Goal: Task Accomplishment & Management: Complete application form

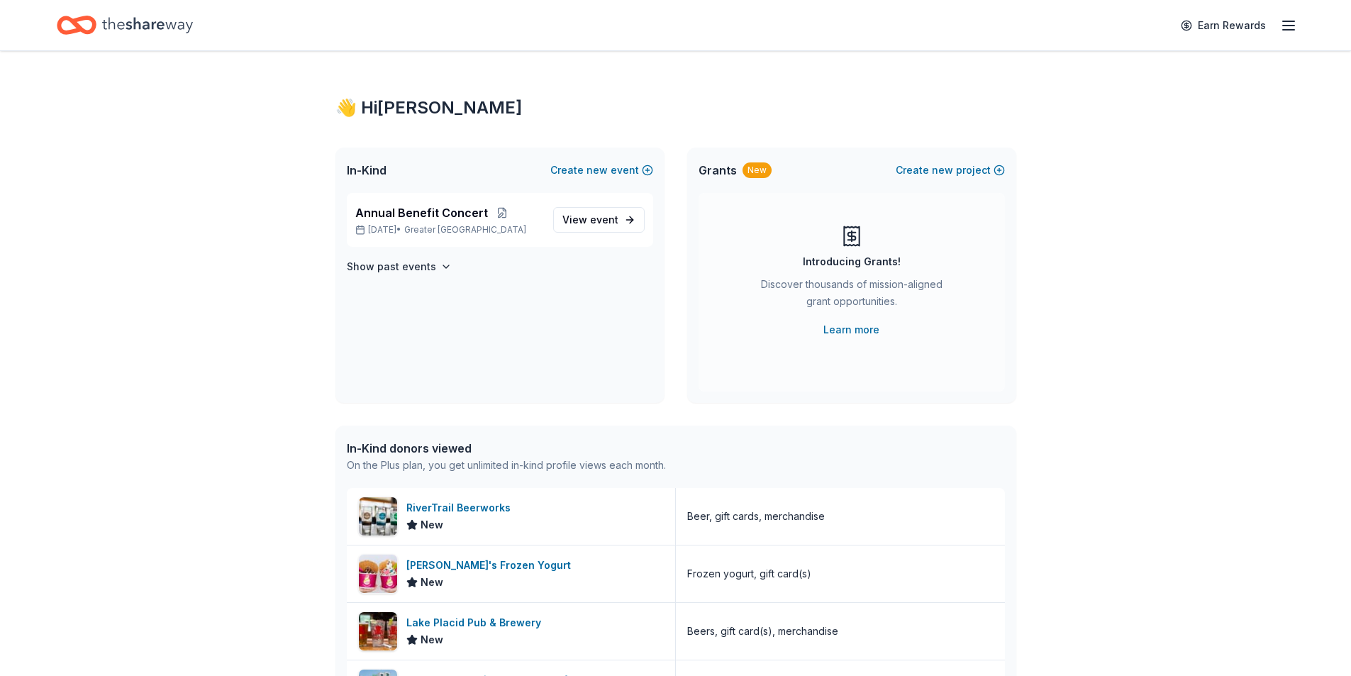
click at [1219, 323] on div "👋 Hi [PERSON_NAME] In-Kind Create new event Annual Benefit Concert [DATE] • Gre…" at bounding box center [675, 546] width 1351 height 990
click at [574, 221] on span "View event" at bounding box center [590, 219] width 56 height 17
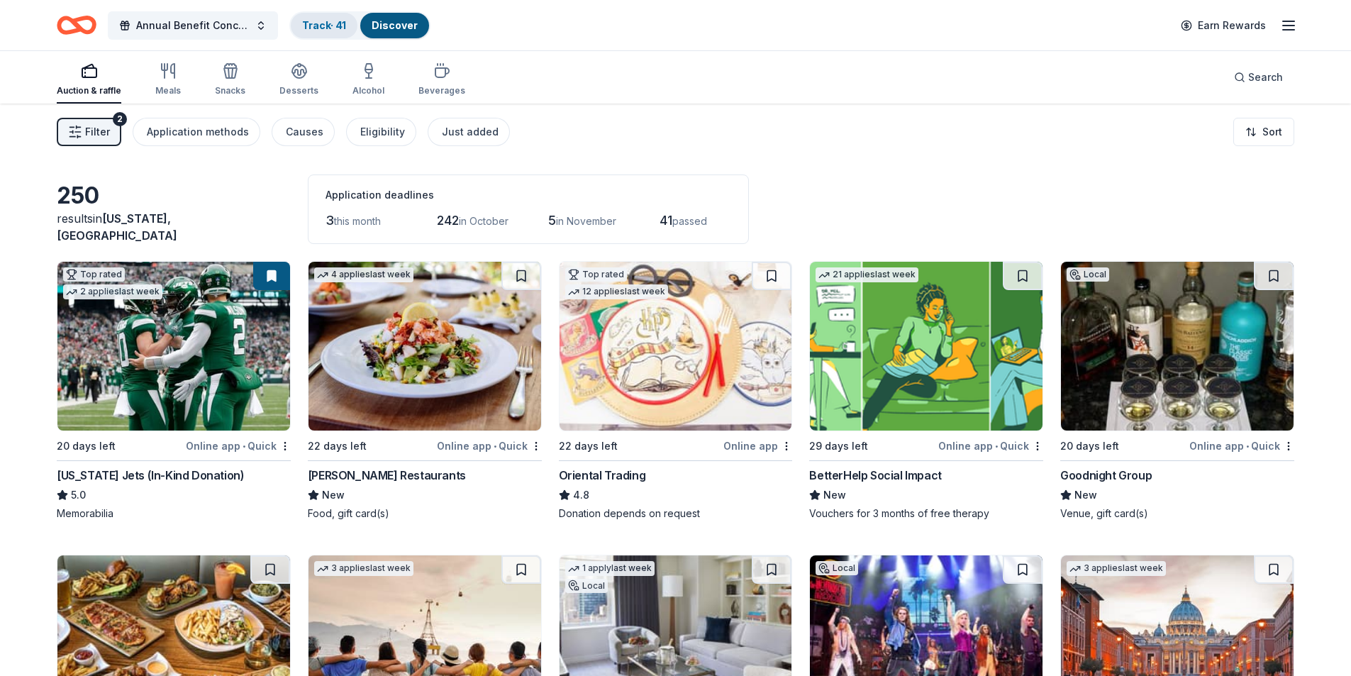
click at [321, 26] on link "Track · 41" at bounding box center [324, 25] width 44 height 12
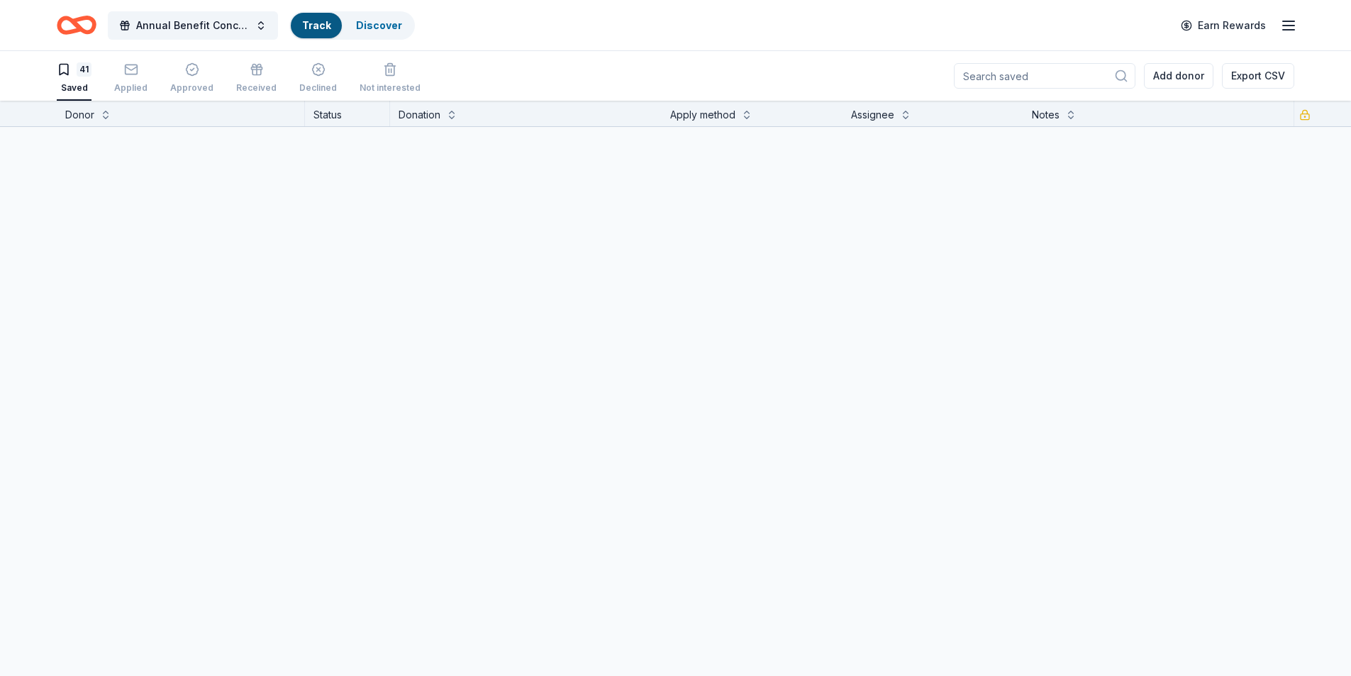
scroll to position [1, 0]
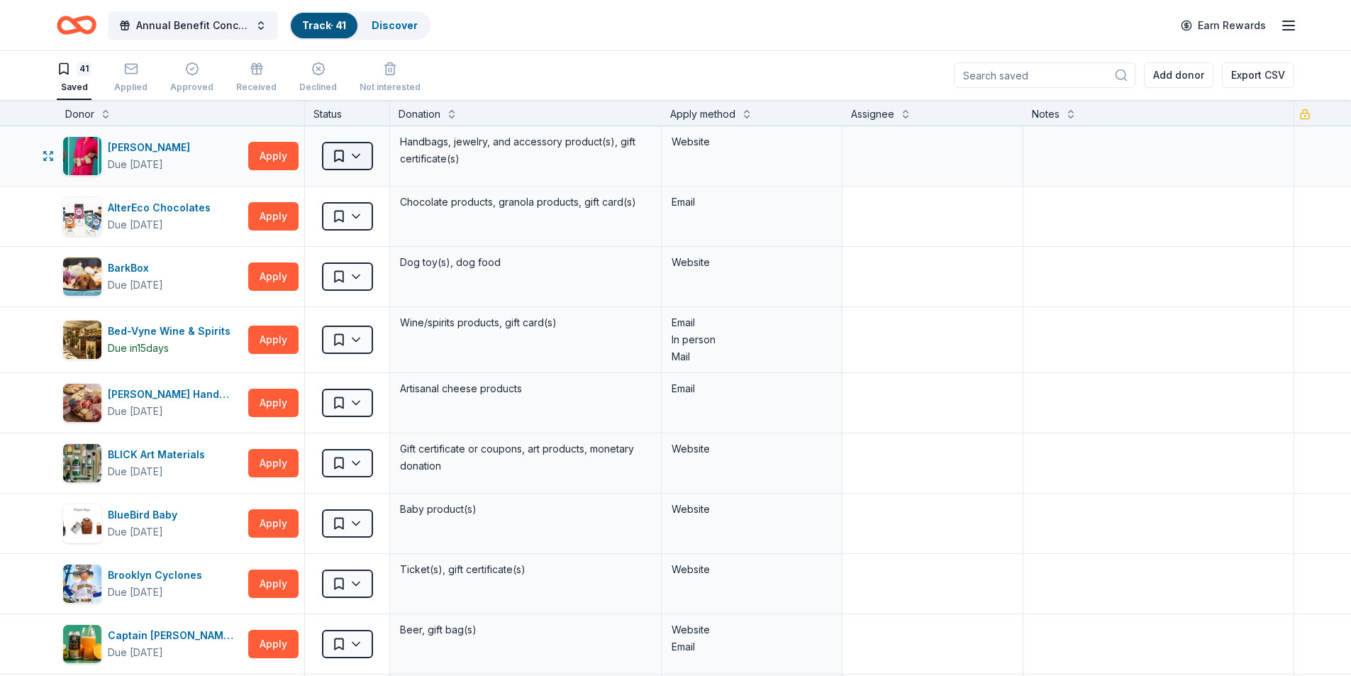
click at [350, 157] on html "Annual Benefit Concert Track · 41 Discover Earn Rewards 41 Saved Applied Approv…" at bounding box center [675, 337] width 1351 height 676
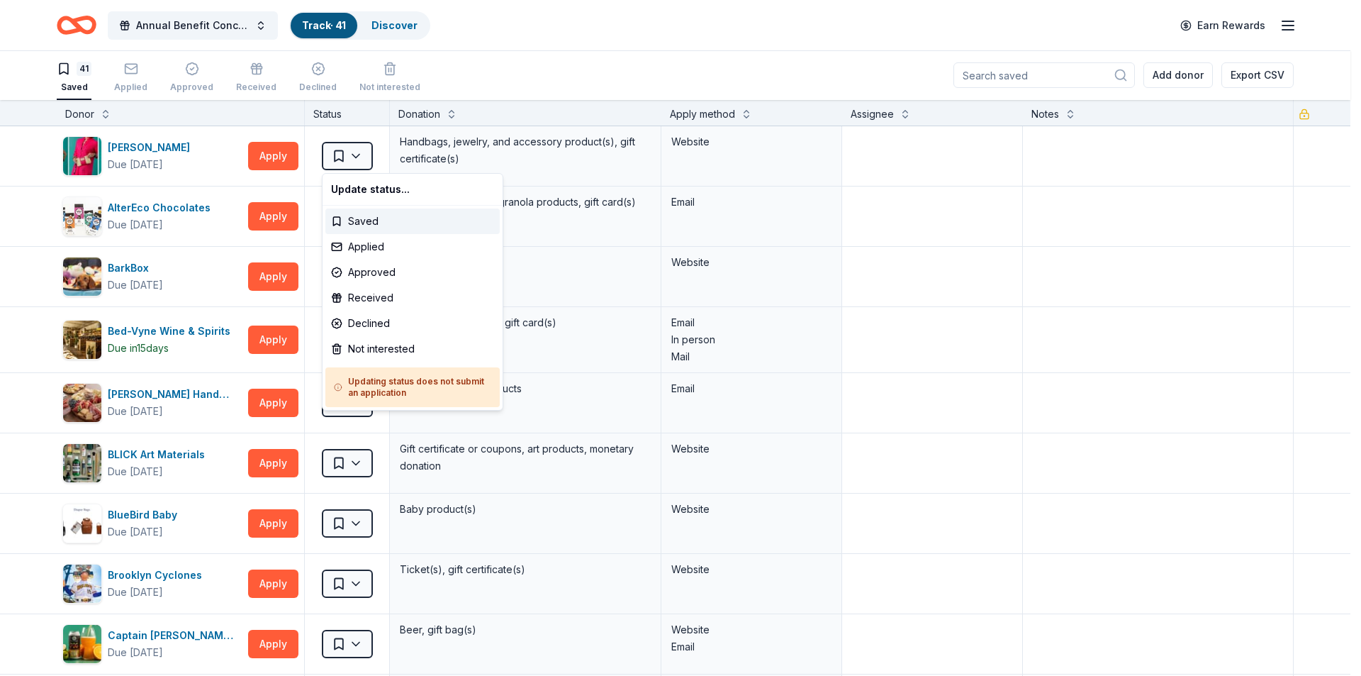
click at [689, 40] on html "Annual Benefit Concert Track · 41 Discover Earn Rewards 41 Saved Applied Approv…" at bounding box center [680, 337] width 1361 height 676
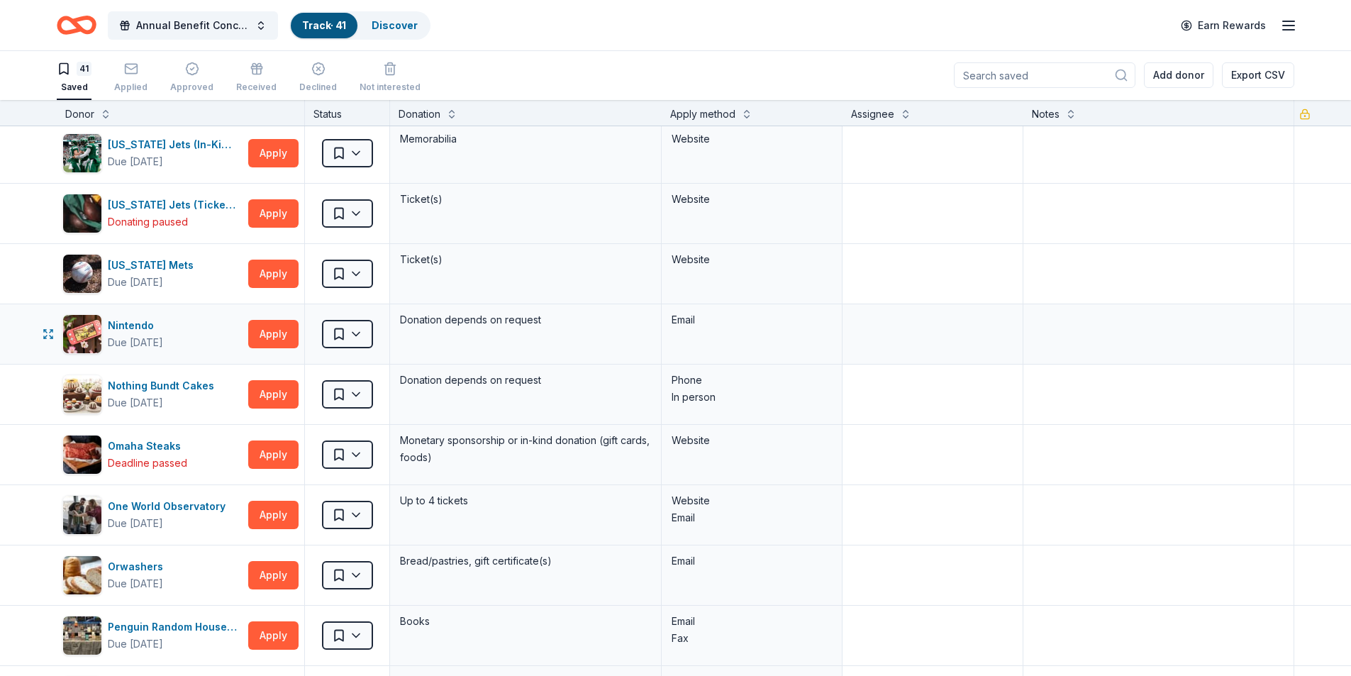
scroll to position [1631, 0]
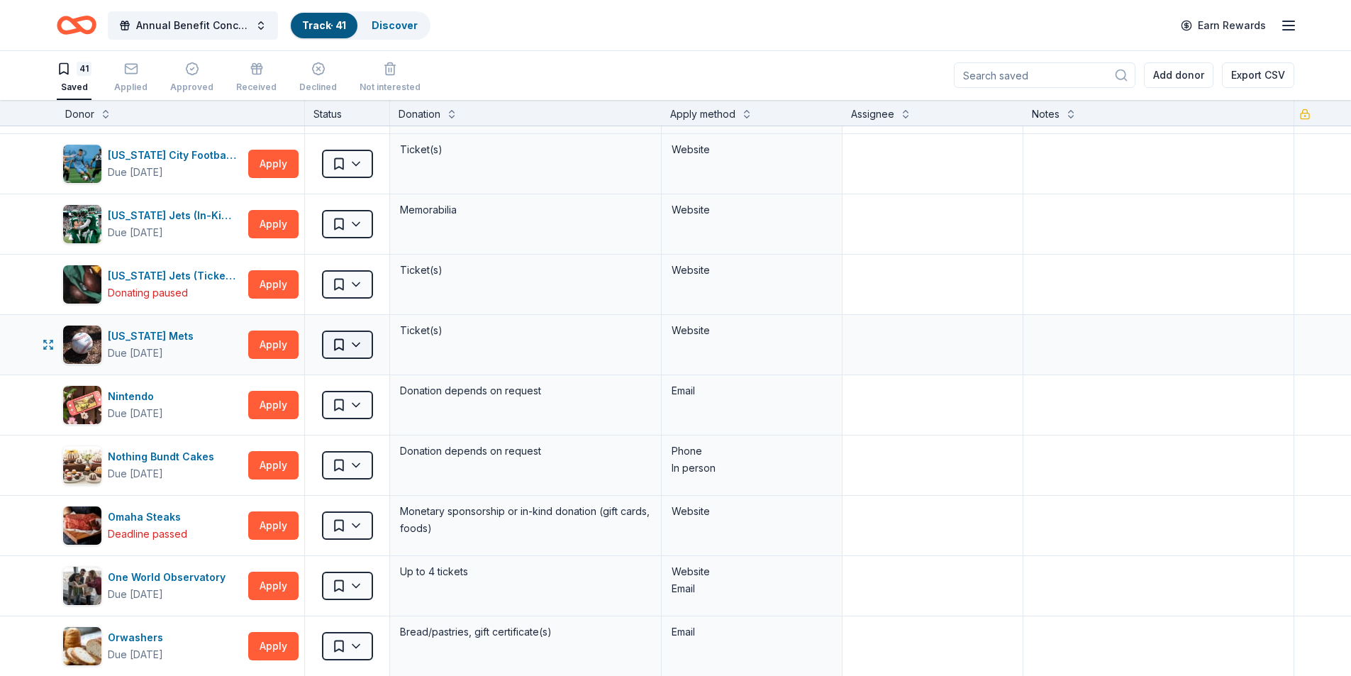
click at [355, 352] on html "Annual Benefit Concert Track · 41 Discover Earn Rewards 41 Saved Applied Approv…" at bounding box center [675, 337] width 1351 height 676
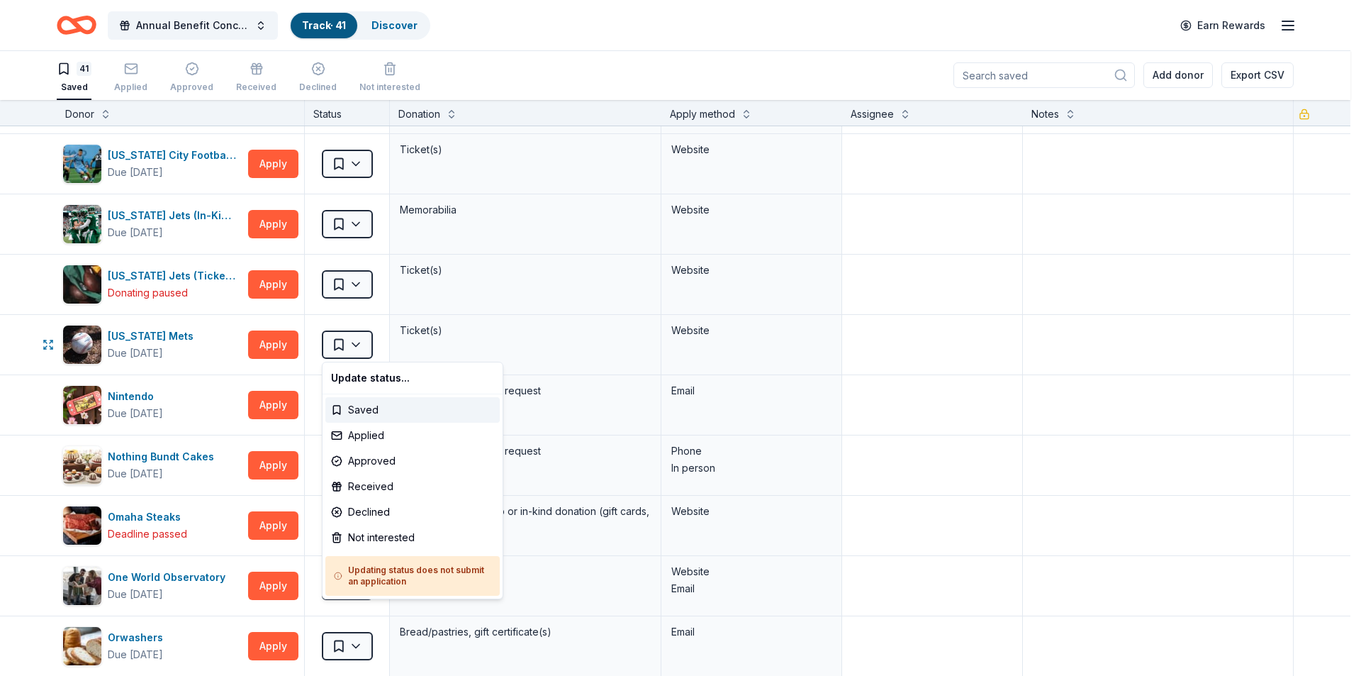
click at [453, 336] on html "Annual Benefit Concert Track · 41 Discover Earn Rewards 41 Saved Applied Approv…" at bounding box center [680, 337] width 1361 height 676
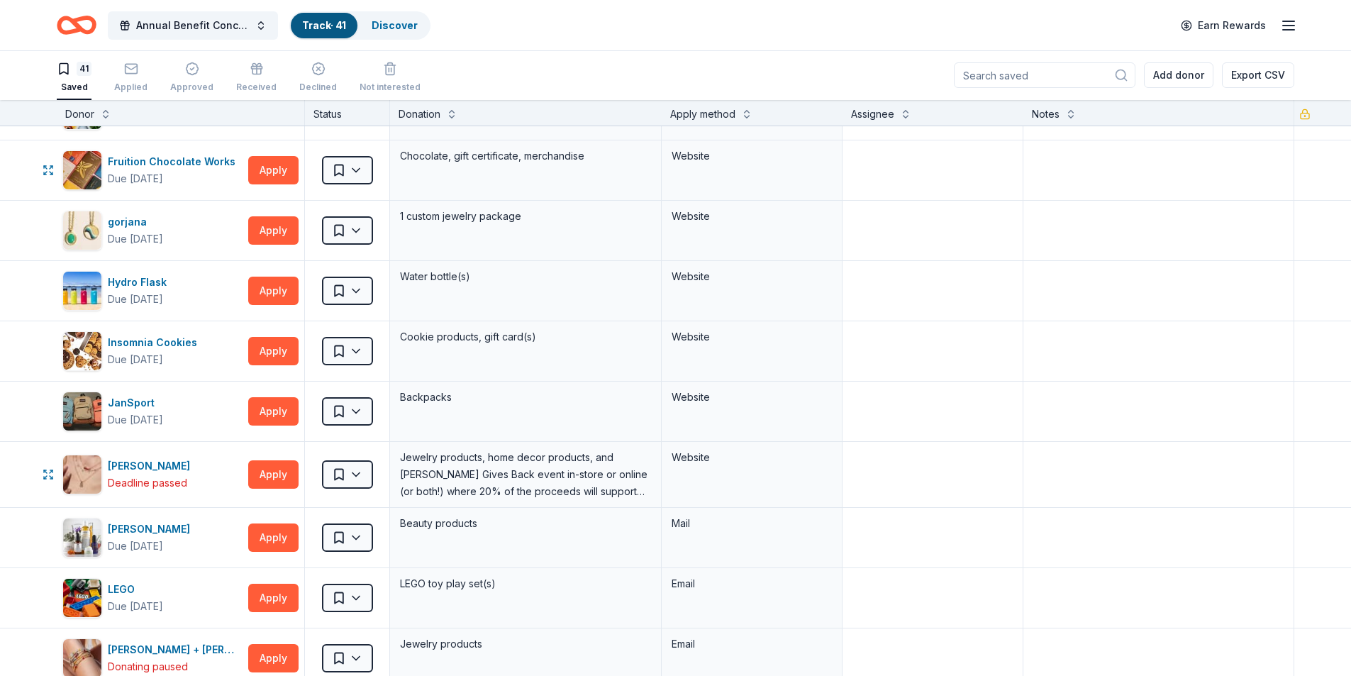
scroll to position [645, 0]
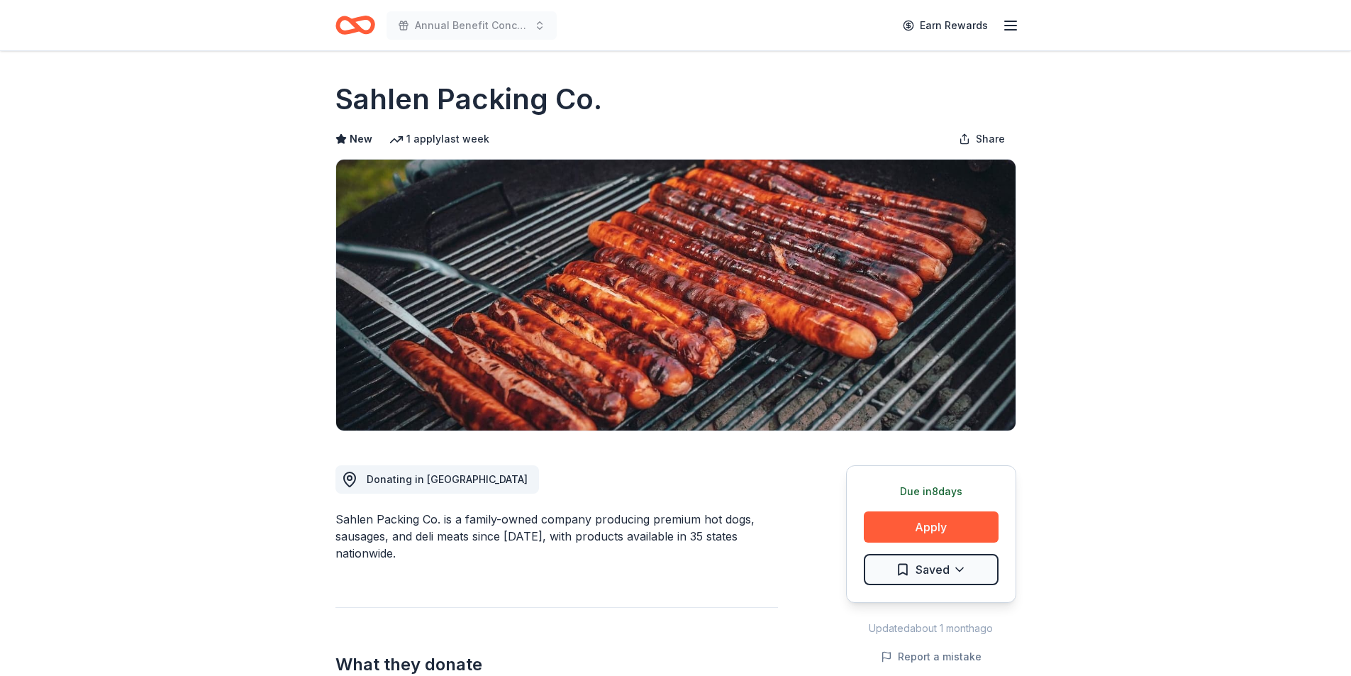
click at [1015, 18] on icon "button" at bounding box center [1010, 25] width 17 height 17
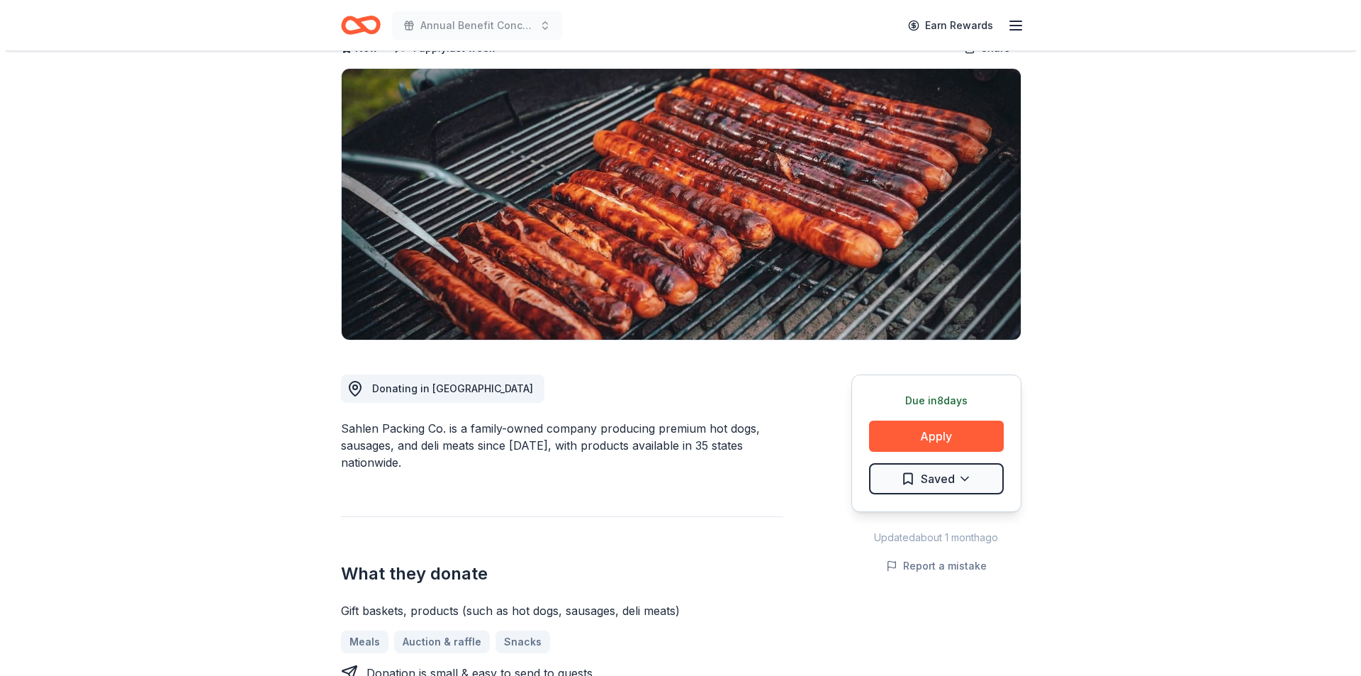
scroll to position [213, 0]
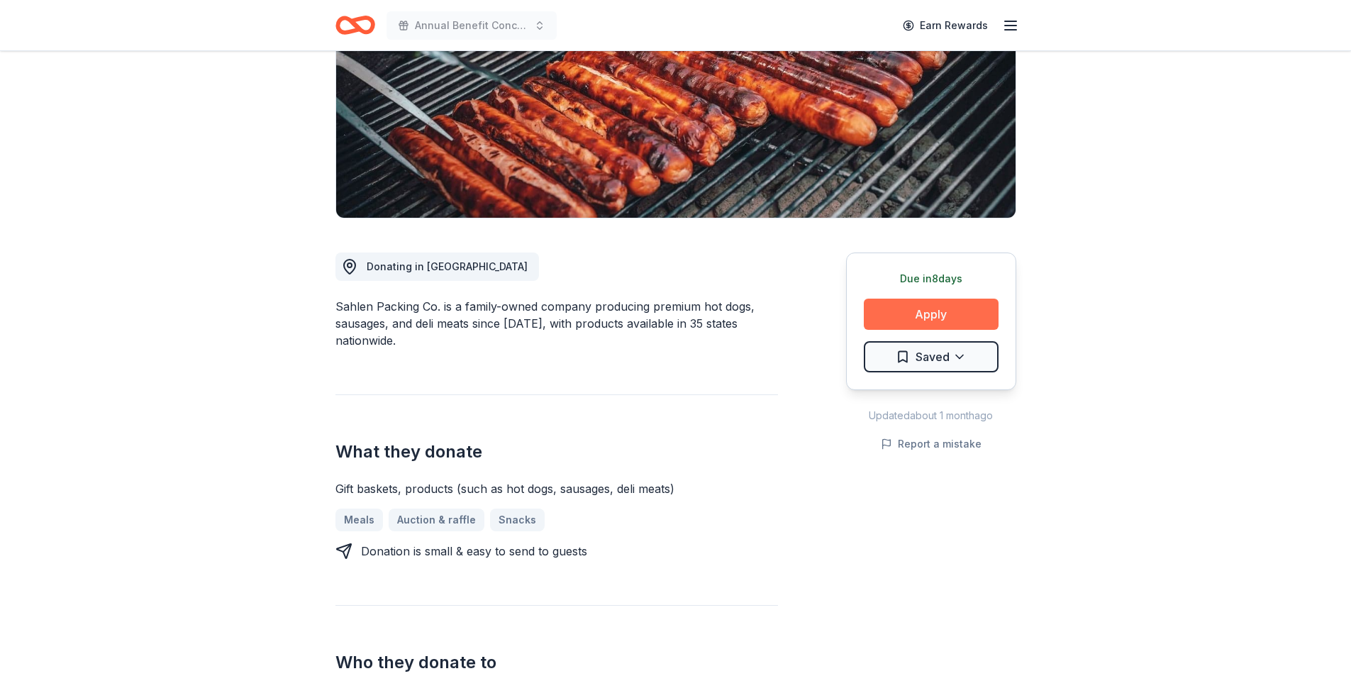
click at [979, 303] on button "Apply" at bounding box center [931, 314] width 135 height 31
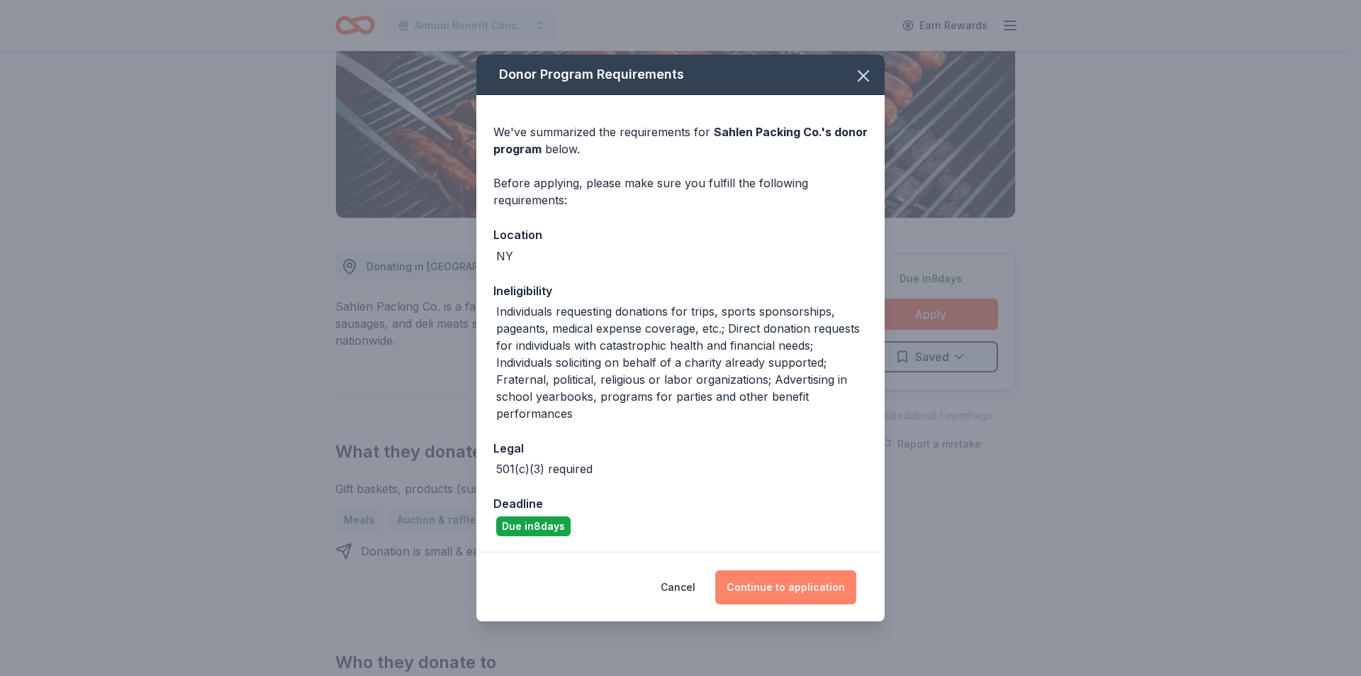
click at [809, 579] on button "Continue to application" at bounding box center [785, 587] width 141 height 34
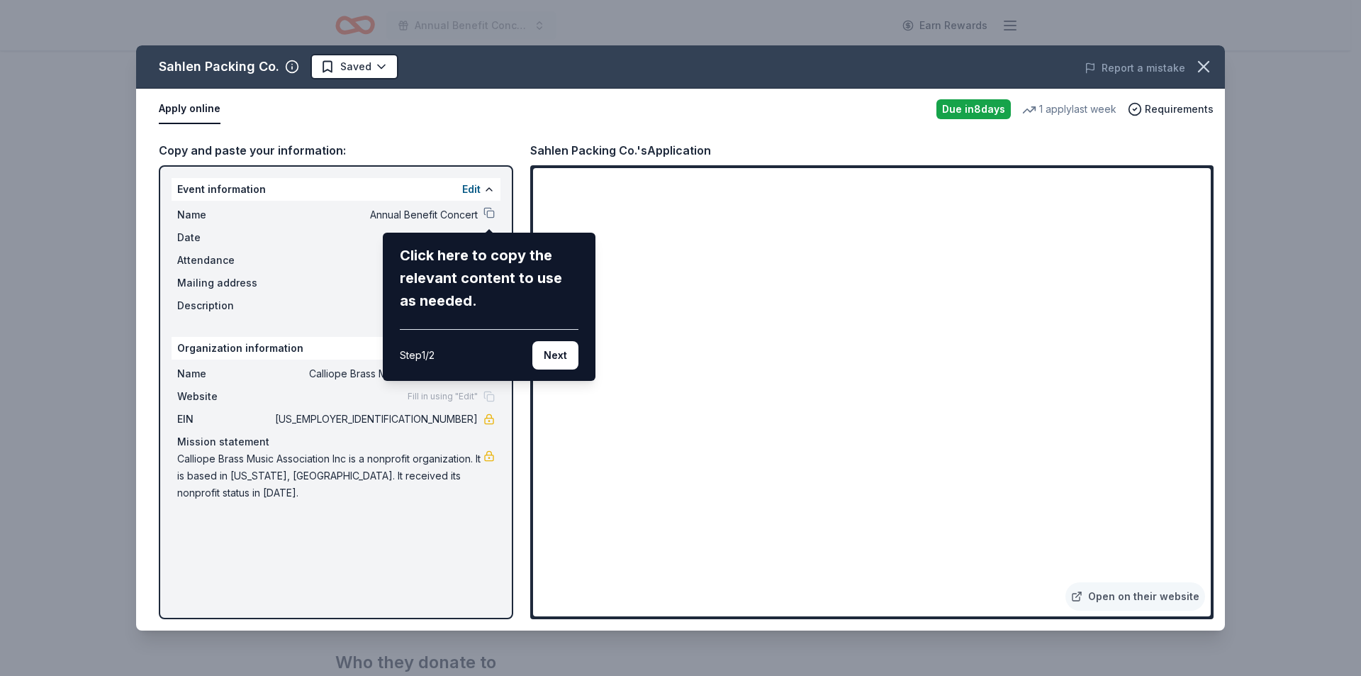
click at [482, 97] on div "Sahlen Packing Co. Saved Report a mistake Apply online Due in 8 days 1 apply la…" at bounding box center [680, 337] width 1089 height 585
click at [559, 346] on button "Next" at bounding box center [556, 355] width 46 height 28
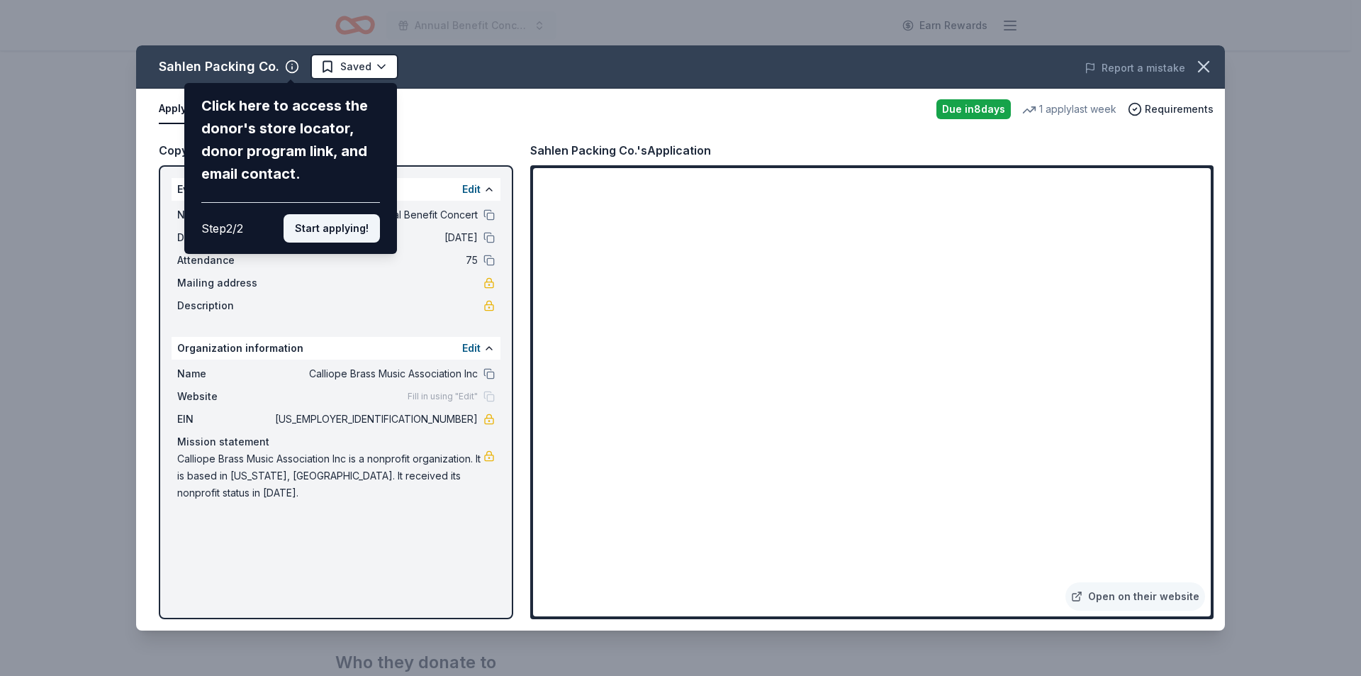
click at [356, 228] on button "Start applying!" at bounding box center [332, 228] width 96 height 28
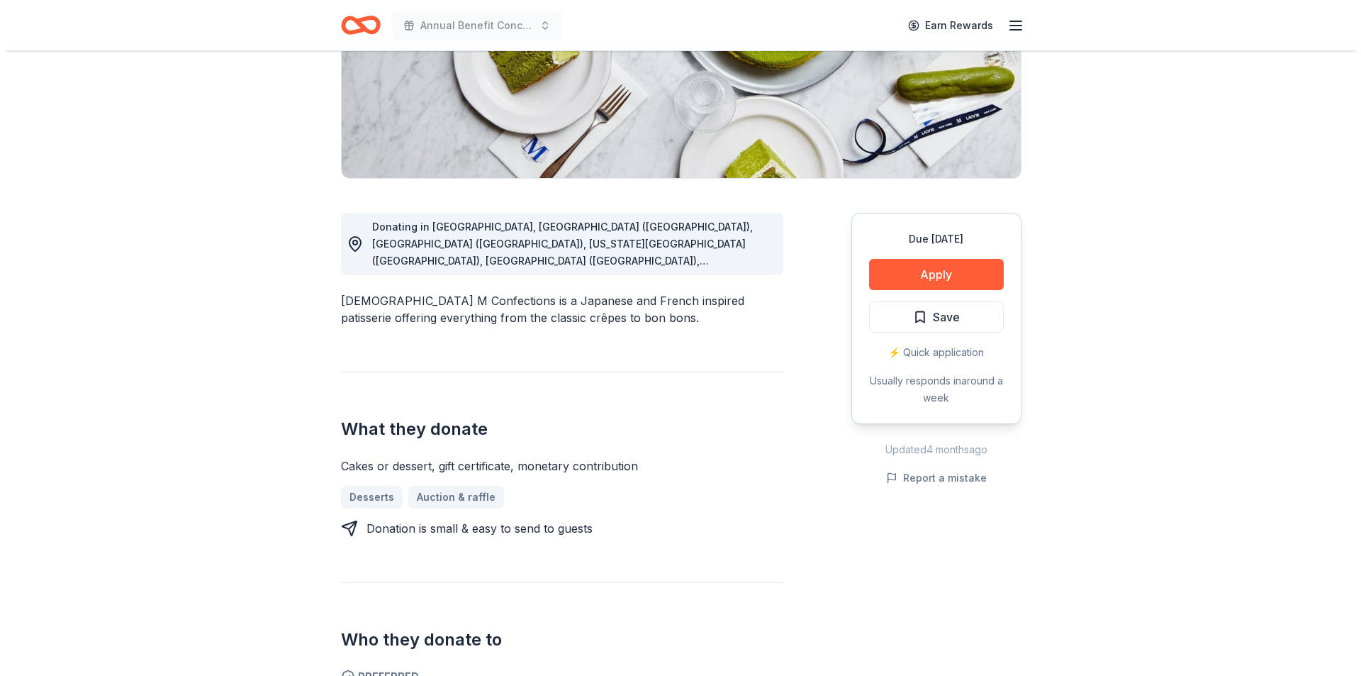
scroll to position [284, 0]
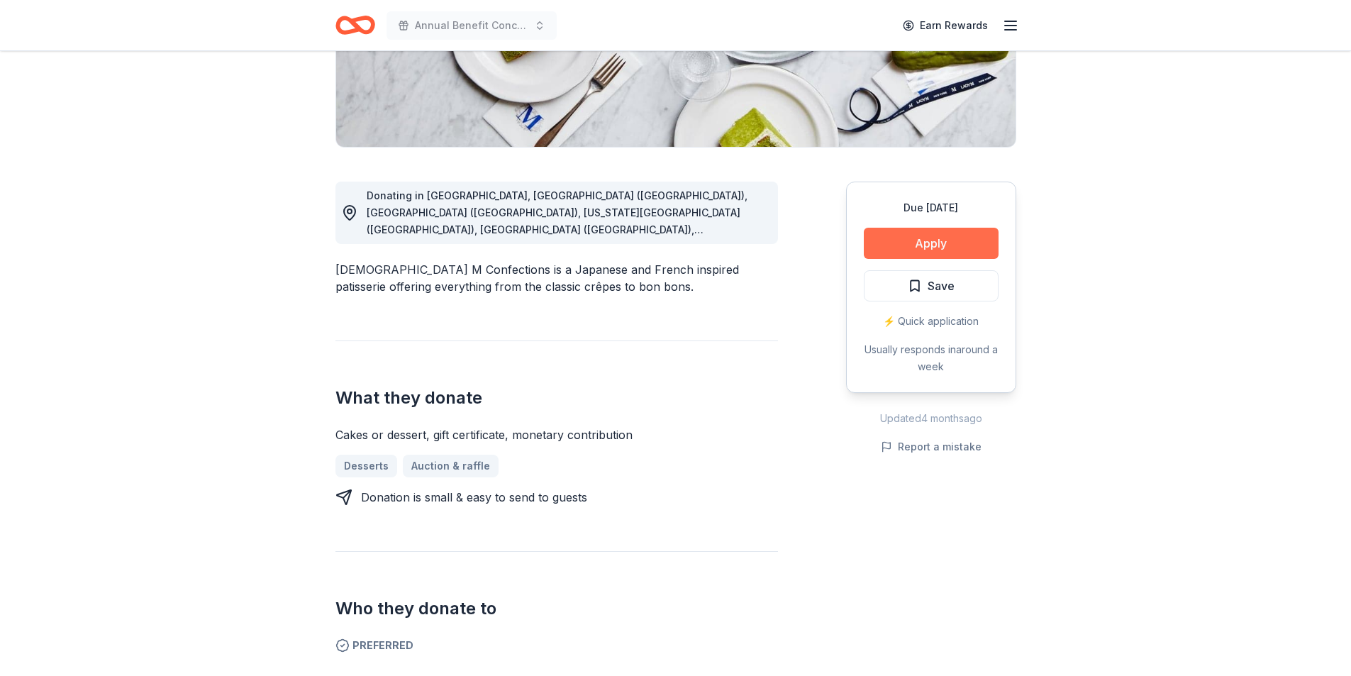
click at [913, 242] on button "Apply" at bounding box center [931, 243] width 135 height 31
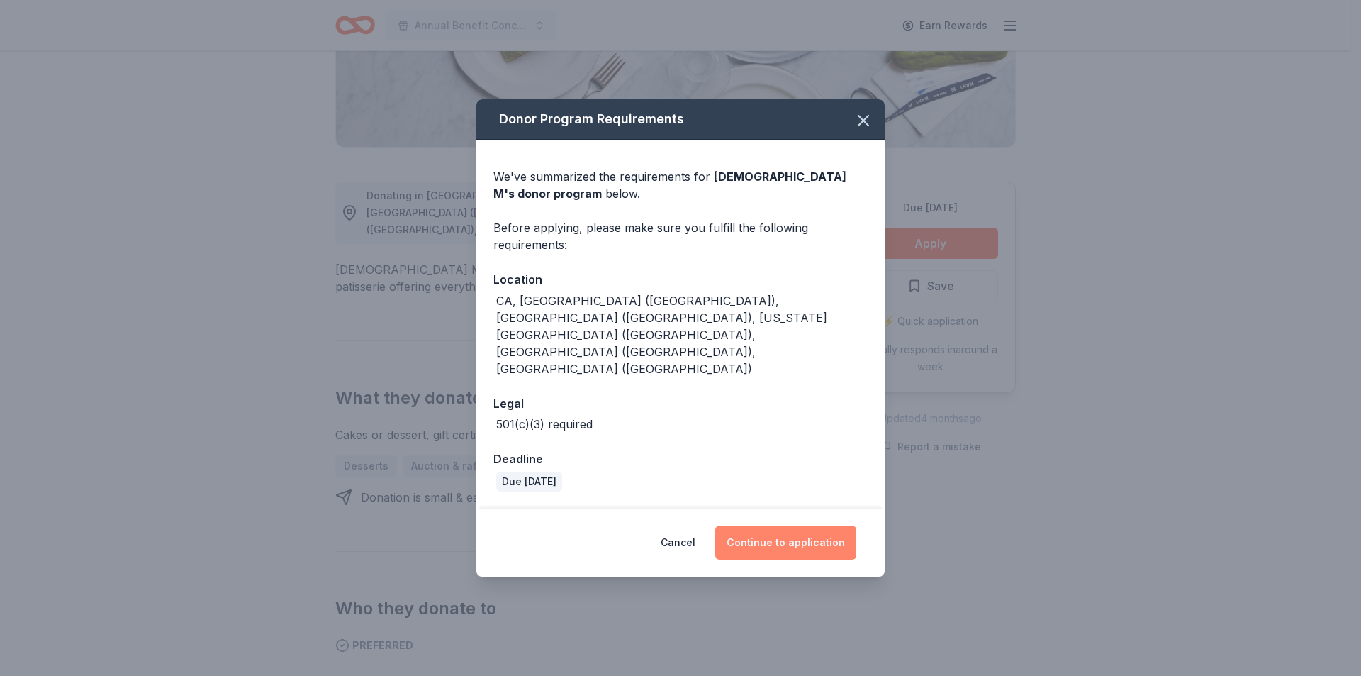
click at [759, 525] on button "Continue to application" at bounding box center [785, 542] width 141 height 34
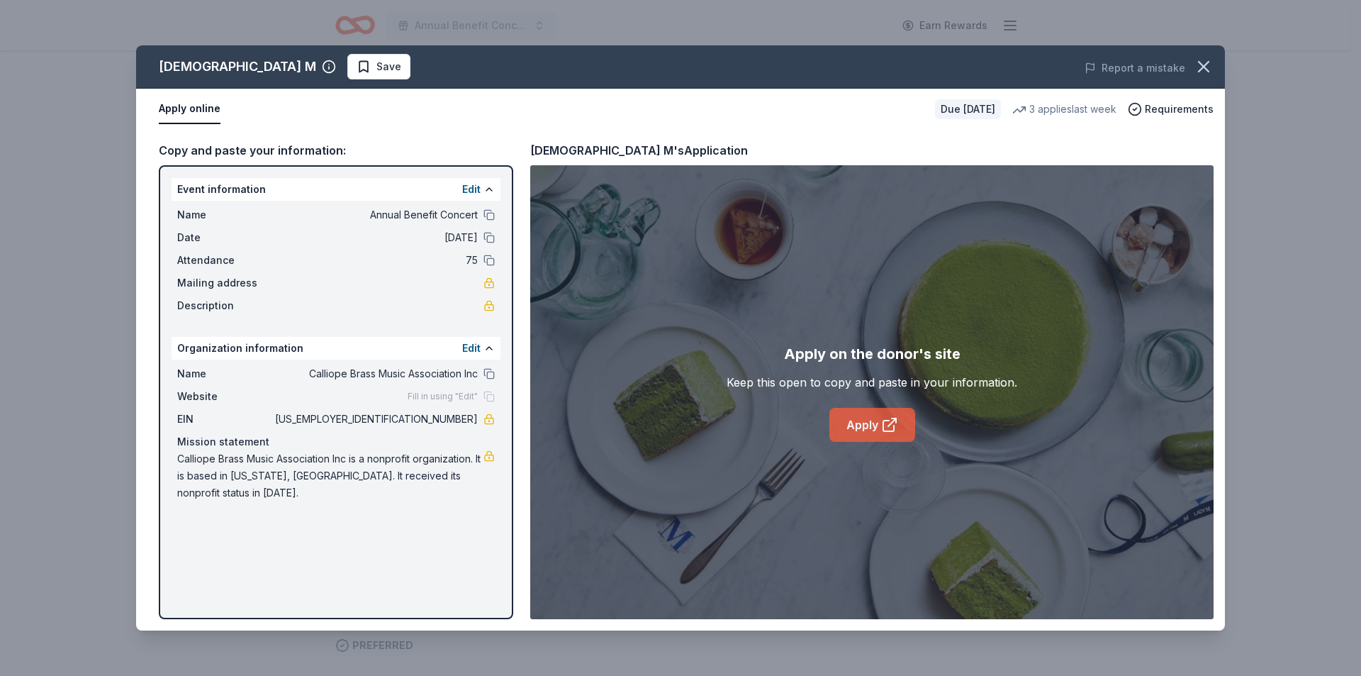
click at [860, 423] on link "Apply" at bounding box center [873, 425] width 86 height 34
